Goal: Information Seeking & Learning: Learn about a topic

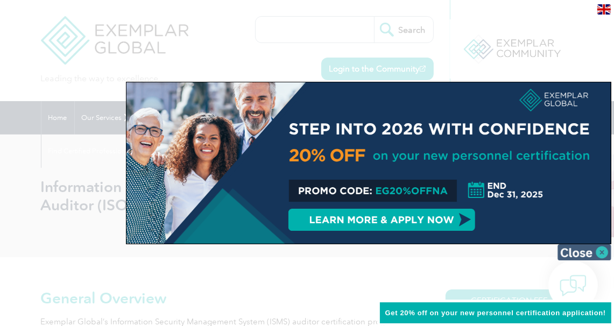
click at [596, 255] on img at bounding box center [585, 252] width 54 height 16
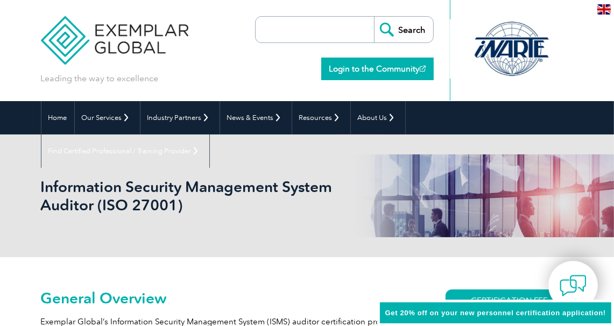
click at [377, 68] on link "Login to the Community" at bounding box center [377, 69] width 112 height 23
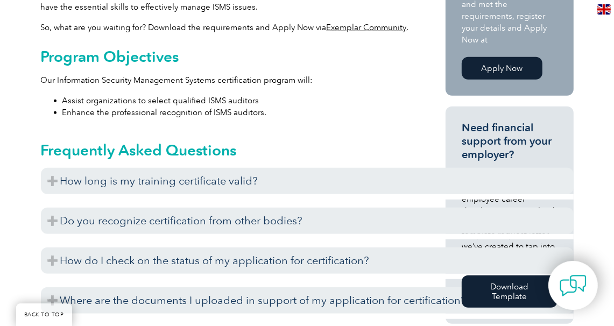
scroll to position [440, 0]
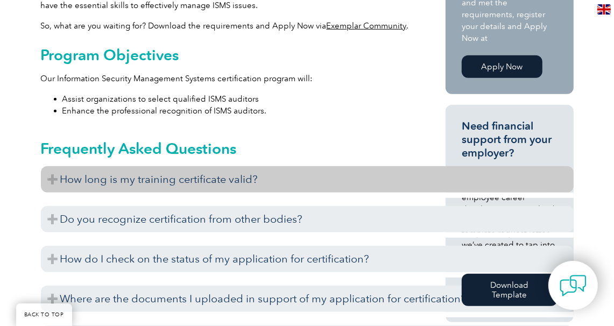
click at [160, 171] on h3 "How long is my training certificate valid?" at bounding box center [307, 179] width 533 height 26
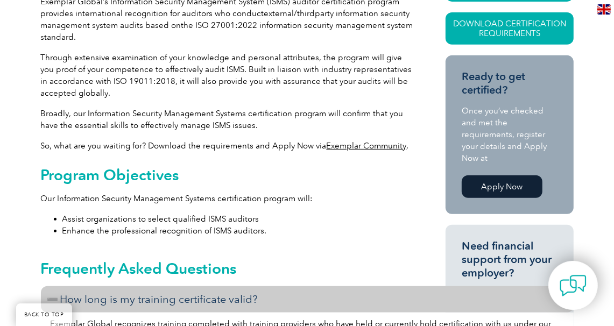
scroll to position [321, 0]
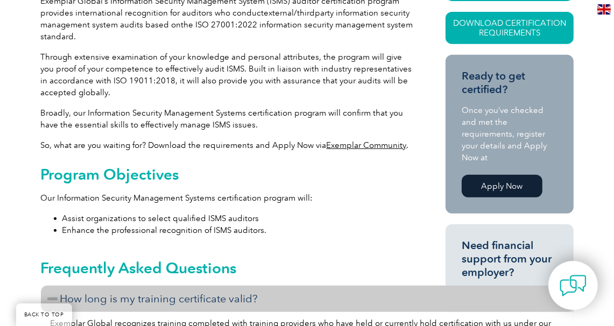
click at [505, 175] on link "Apply Now" at bounding box center [502, 186] width 81 height 23
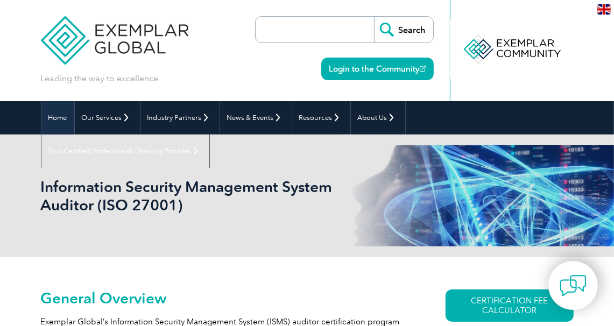
click at [59, 116] on link "Home" at bounding box center [57, 117] width 33 height 33
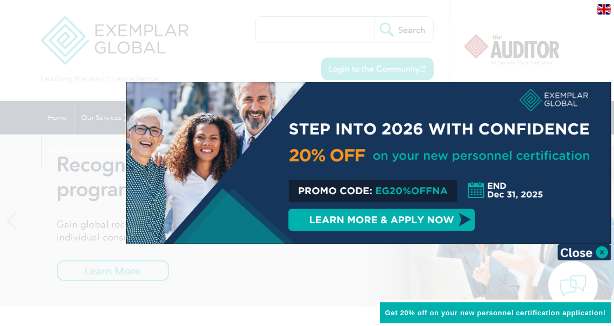
click at [411, 223] on div at bounding box center [368, 162] width 484 height 161
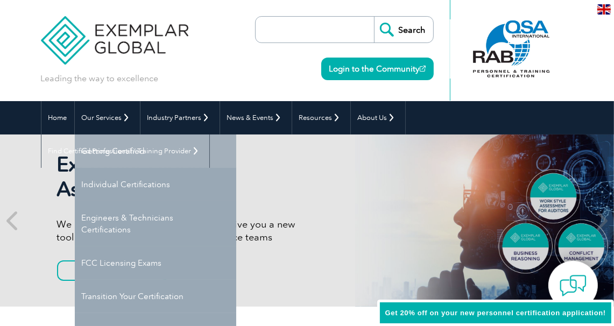
click at [112, 157] on link "Getting Certified" at bounding box center [155, 151] width 161 height 33
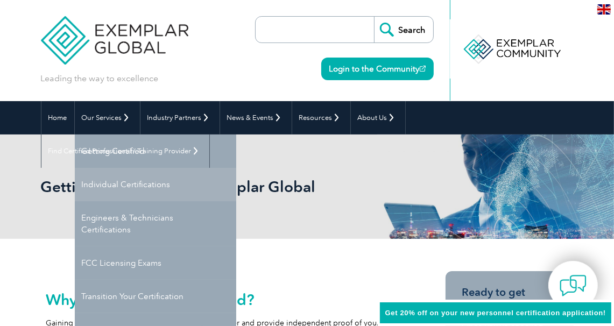
click at [103, 184] on link "Individual Certifications" at bounding box center [155, 184] width 161 height 33
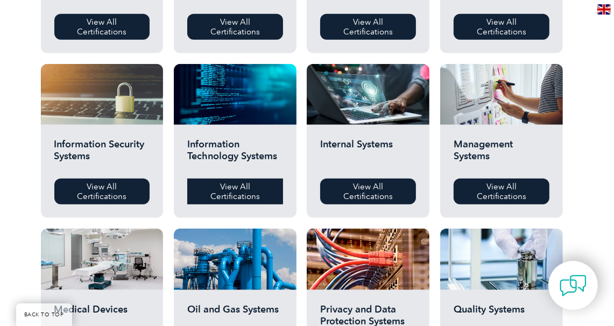
scroll to position [508, 0]
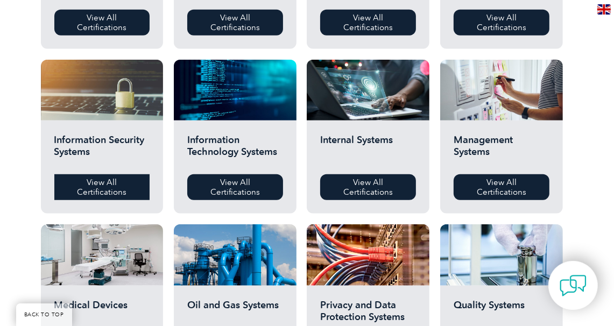
click at [120, 188] on link "View All Certifications" at bounding box center [102, 187] width 96 height 26
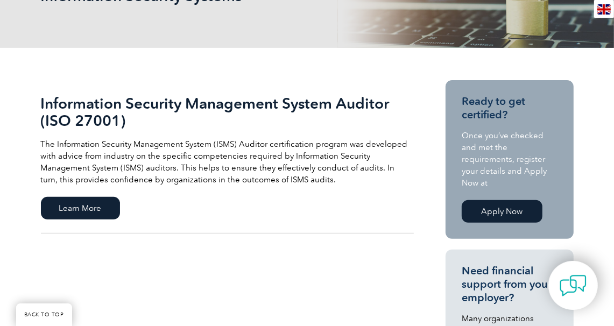
scroll to position [193, 0]
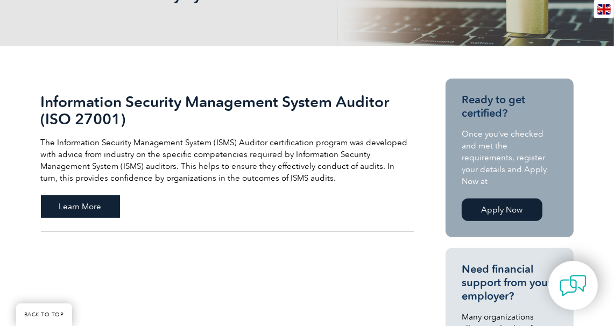
click at [88, 208] on span "Learn More" at bounding box center [80, 206] width 79 height 23
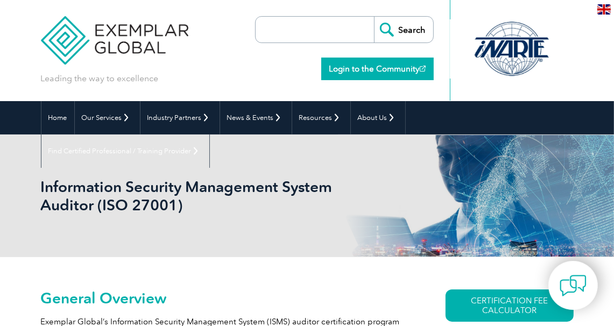
click at [376, 64] on link "Login to the Community" at bounding box center [377, 69] width 112 height 23
